Goal: Navigation & Orientation: Find specific page/section

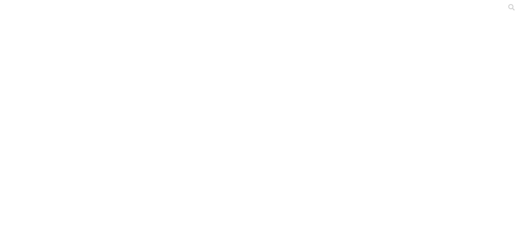
scroll to position [39, 0]
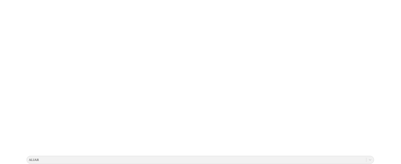
scroll to position [0, 0]
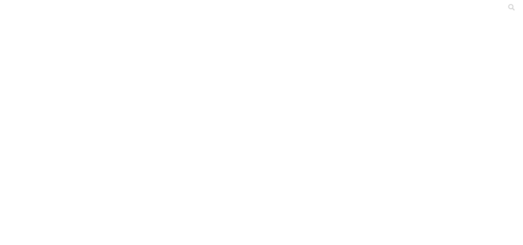
drag, startPoint x: 160, startPoint y: 108, endPoint x: 74, endPoint y: 106, distance: 85.9
drag, startPoint x: 106, startPoint y: 106, endPoint x: 92, endPoint y: 106, distance: 14.3
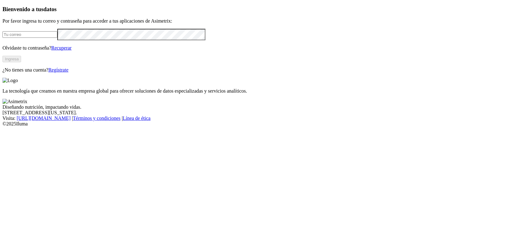
type input "[PERSON_NAME][EMAIL_ADDRESS][DOMAIN_NAME]"
click at [21, 62] on button "Ingresa" at bounding box center [11, 59] width 19 height 7
